Goal: Information Seeking & Learning: Check status

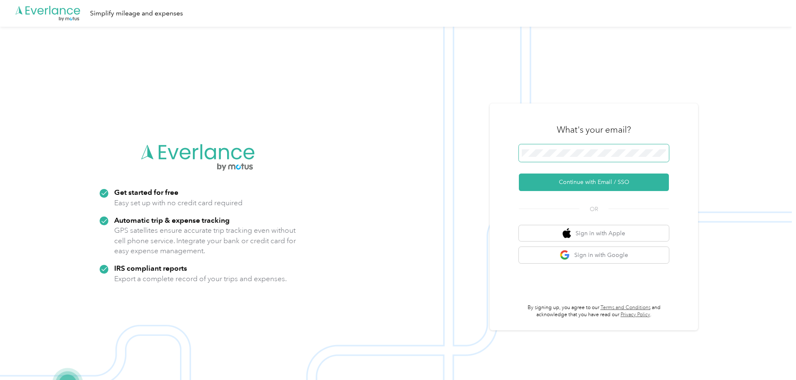
click at [598, 159] on span at bounding box center [594, 153] width 150 height 18
click at [610, 183] on button "Continue with Email / SSO" at bounding box center [594, 182] width 150 height 18
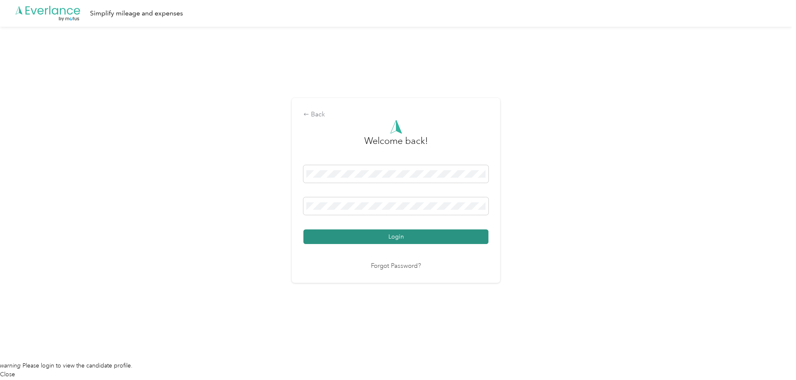
click at [394, 234] on button "Login" at bounding box center [395, 236] width 185 height 15
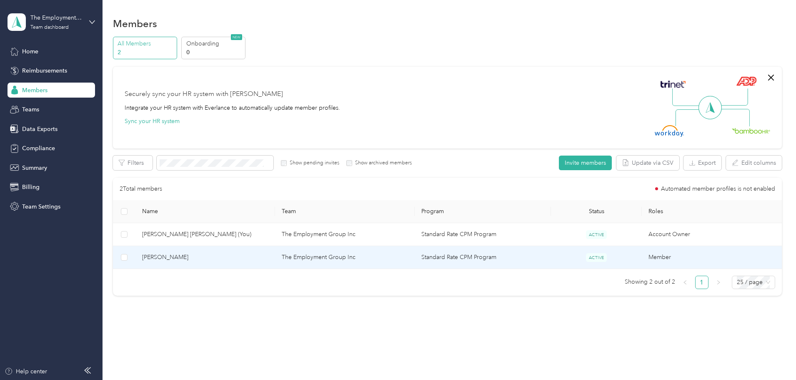
click at [242, 258] on span "[PERSON_NAME]" at bounding box center [205, 257] width 126 height 9
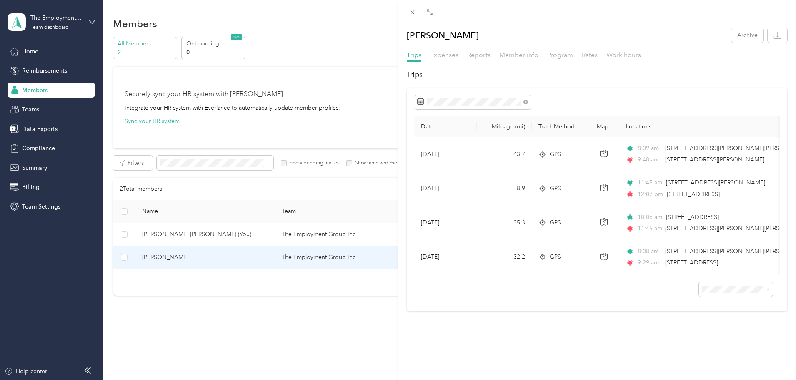
click at [91, 21] on div "[PERSON_NAME] Archive Trips Expenses Reports Member info Program Rates Work hou…" at bounding box center [398, 190] width 796 height 380
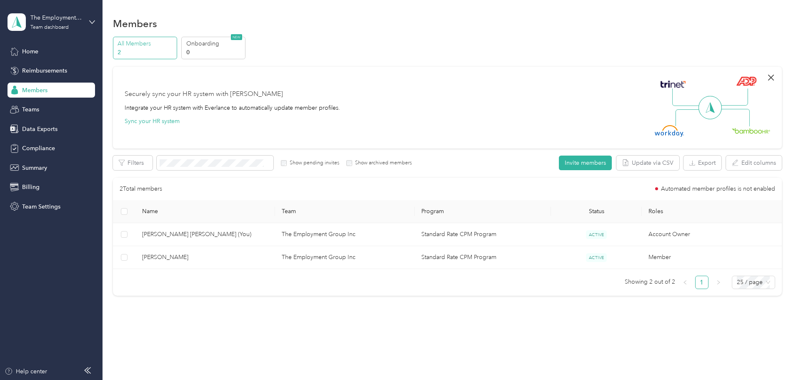
click at [768, 77] on icon "button" at bounding box center [771, 78] width 6 height 6
